Goal: Transaction & Acquisition: Purchase product/service

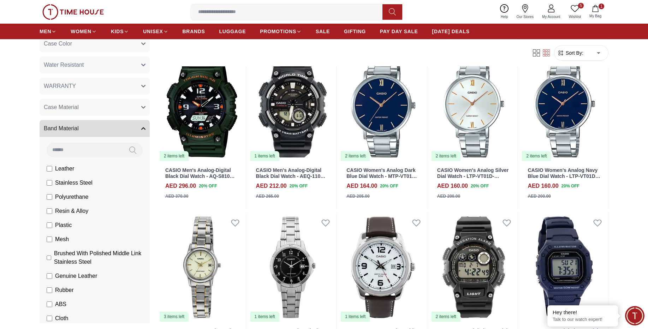
click at [599, 10] on icon "button" at bounding box center [595, 8] width 7 height 7
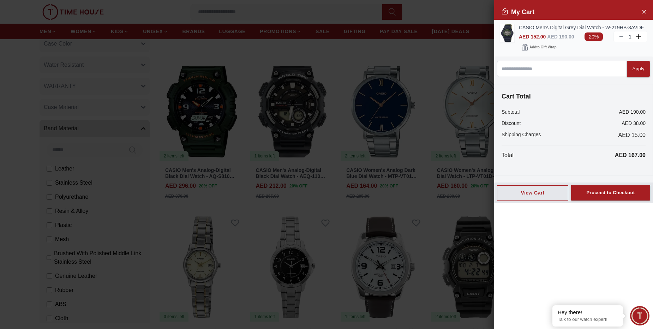
click at [509, 33] on img at bounding box center [507, 33] width 14 height 18
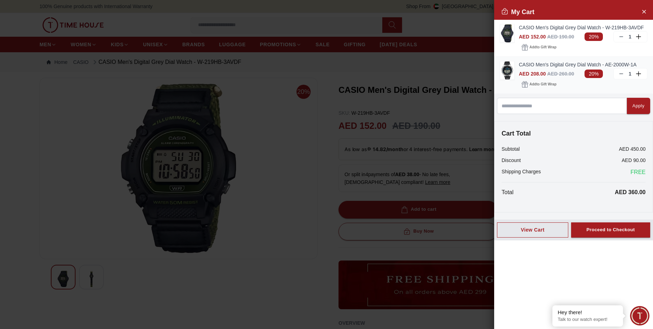
click at [621, 72] on icon at bounding box center [621, 74] width 6 height 6
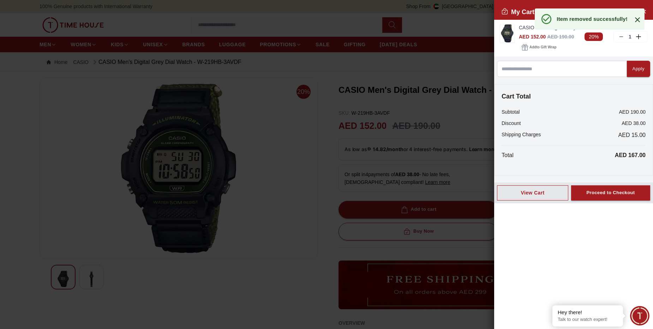
click at [639, 20] on icon at bounding box center [637, 20] width 8 height 8
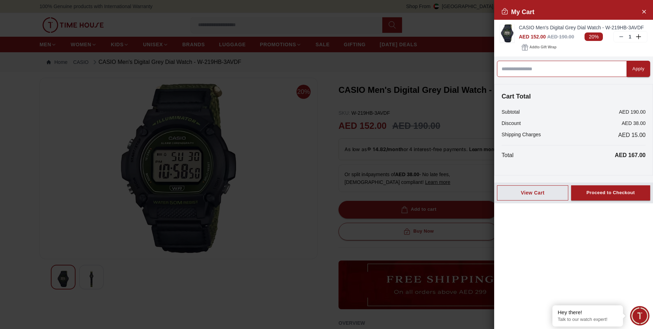
click at [564, 71] on input at bounding box center [562, 69] width 130 height 16
